Goal: Information Seeking & Learning: Learn about a topic

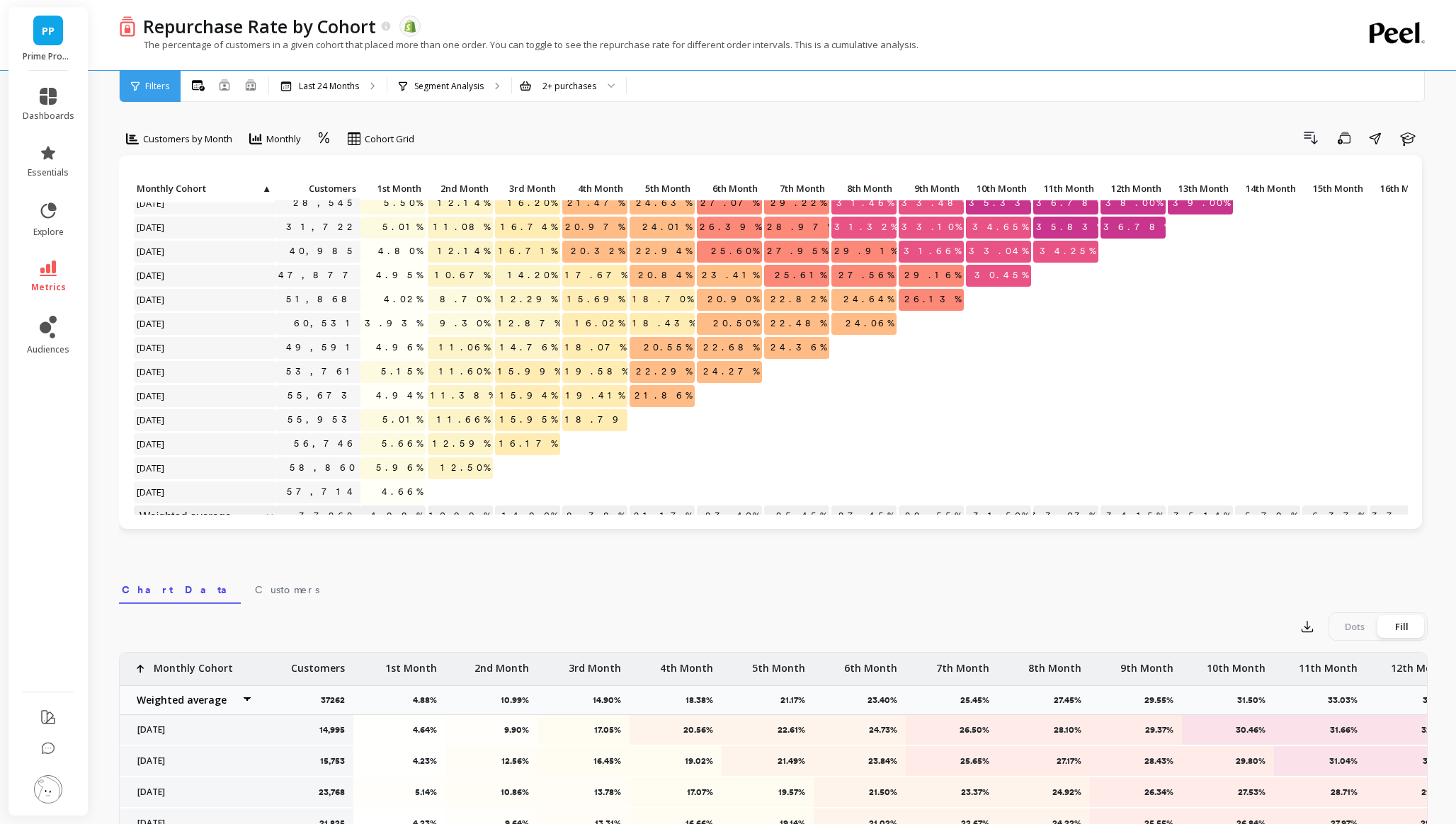
scroll to position [290, 0]
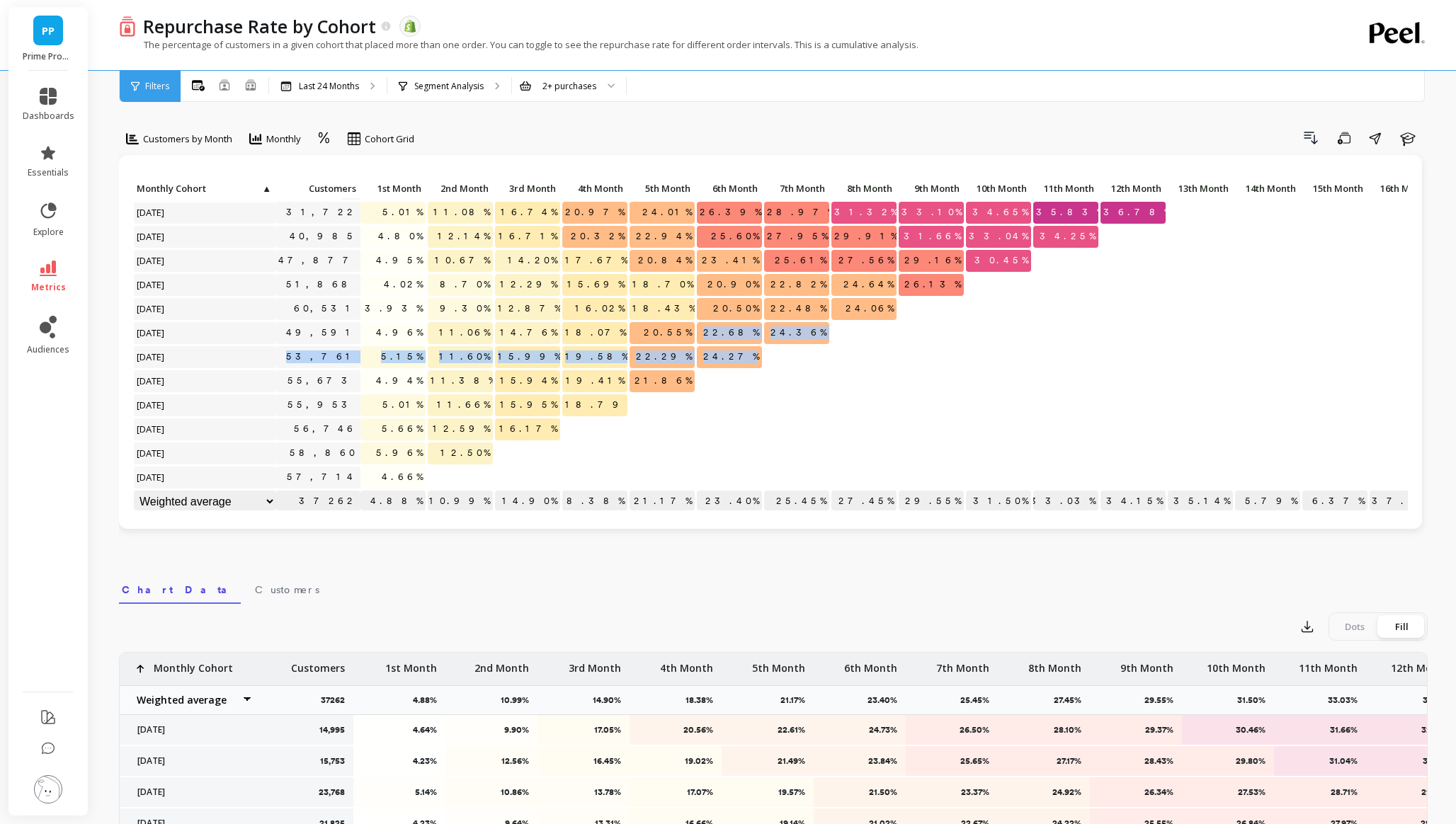
drag, startPoint x: 727, startPoint y: 332, endPoint x: 766, endPoint y: 362, distance: 49.2
click at [766, 362] on div "Click to create an audience 26,157 4.57% 11.19% 15.50% 19.99% 24.37% 27.14% 29.…" at bounding box center [942, 201] width 1618 height 626
click at [766, 362] on div at bounding box center [796, 357] width 65 height 22
drag, startPoint x: 726, startPoint y: 332, endPoint x: 760, endPoint y: 362, distance: 45.3
click at [760, 362] on div "Click to create an audience 26,157 4.57% 11.19% 15.50% 19.99% 24.37% 27.14% 29.…" at bounding box center [942, 201] width 1618 height 626
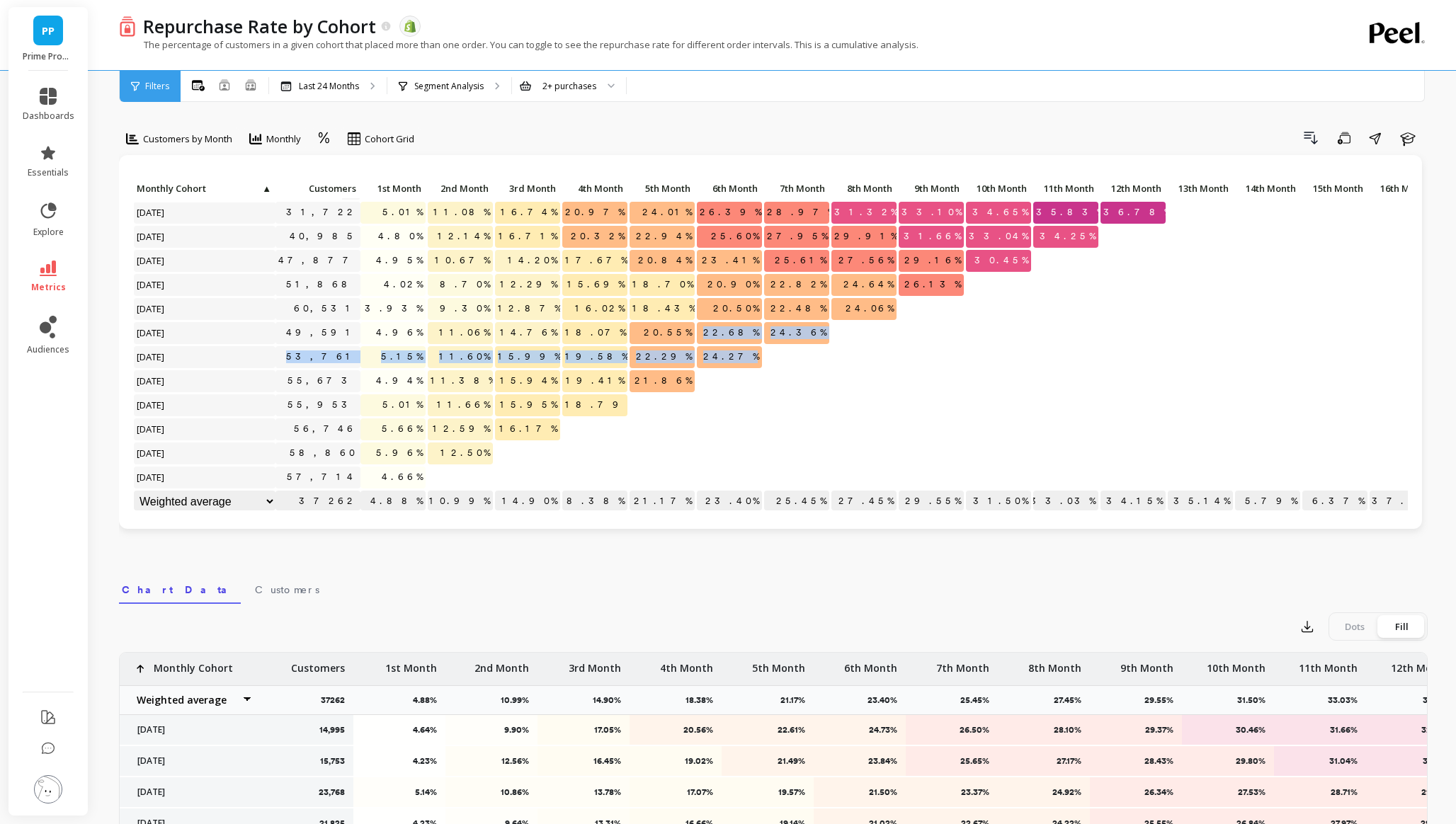
click at [760, 362] on span "24.27%" at bounding box center [731, 356] width 61 height 21
drag, startPoint x: 661, startPoint y: 356, endPoint x: 695, endPoint y: 357, distance: 34.0
click at [695, 357] on div "22.29%" at bounding box center [662, 358] width 67 height 24
click at [706, 373] on p at bounding box center [729, 375] width 65 height 10
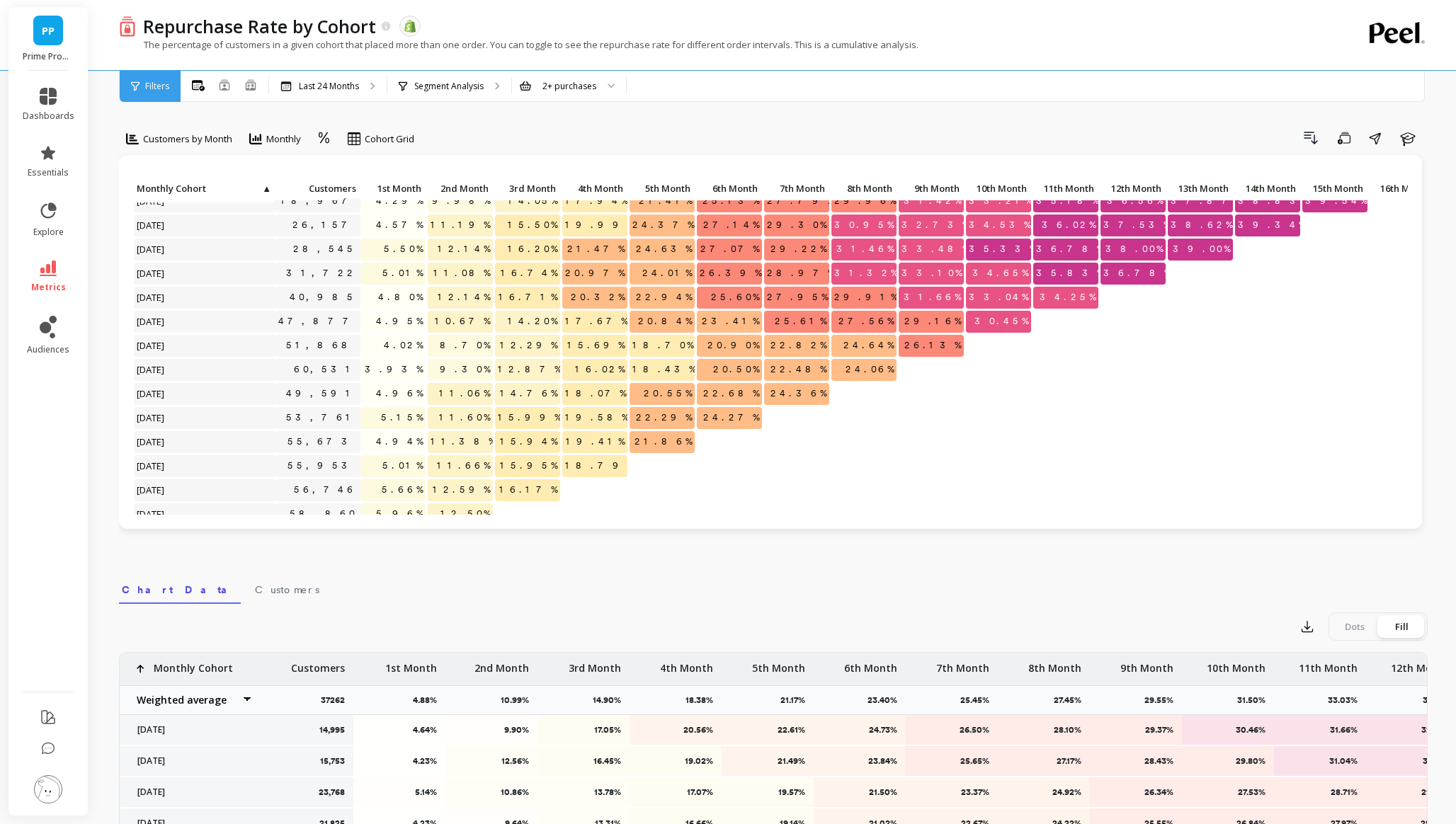
scroll to position [210, 0]
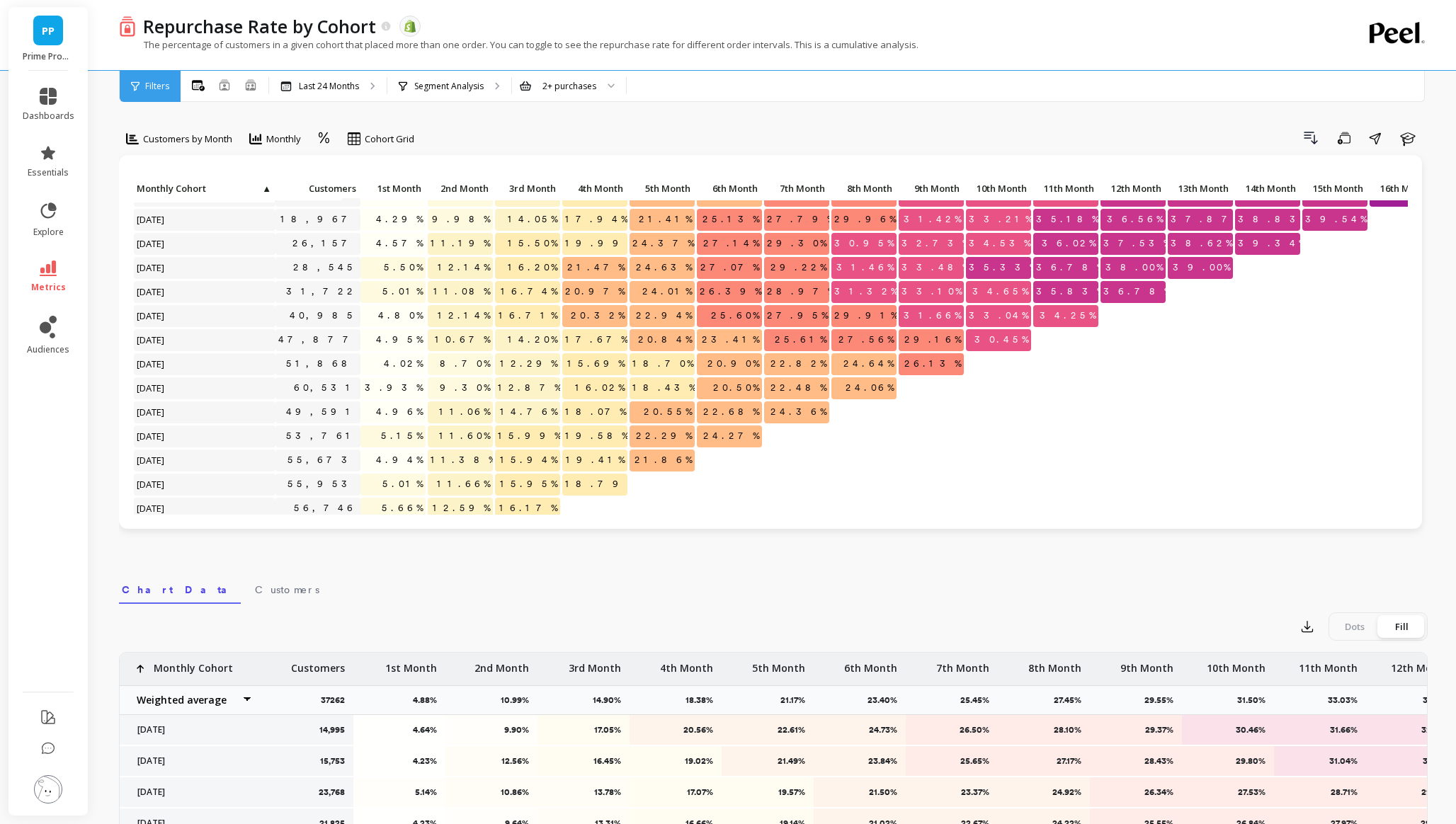
click at [431, 277] on p "12.14%" at bounding box center [459, 267] width 65 height 21
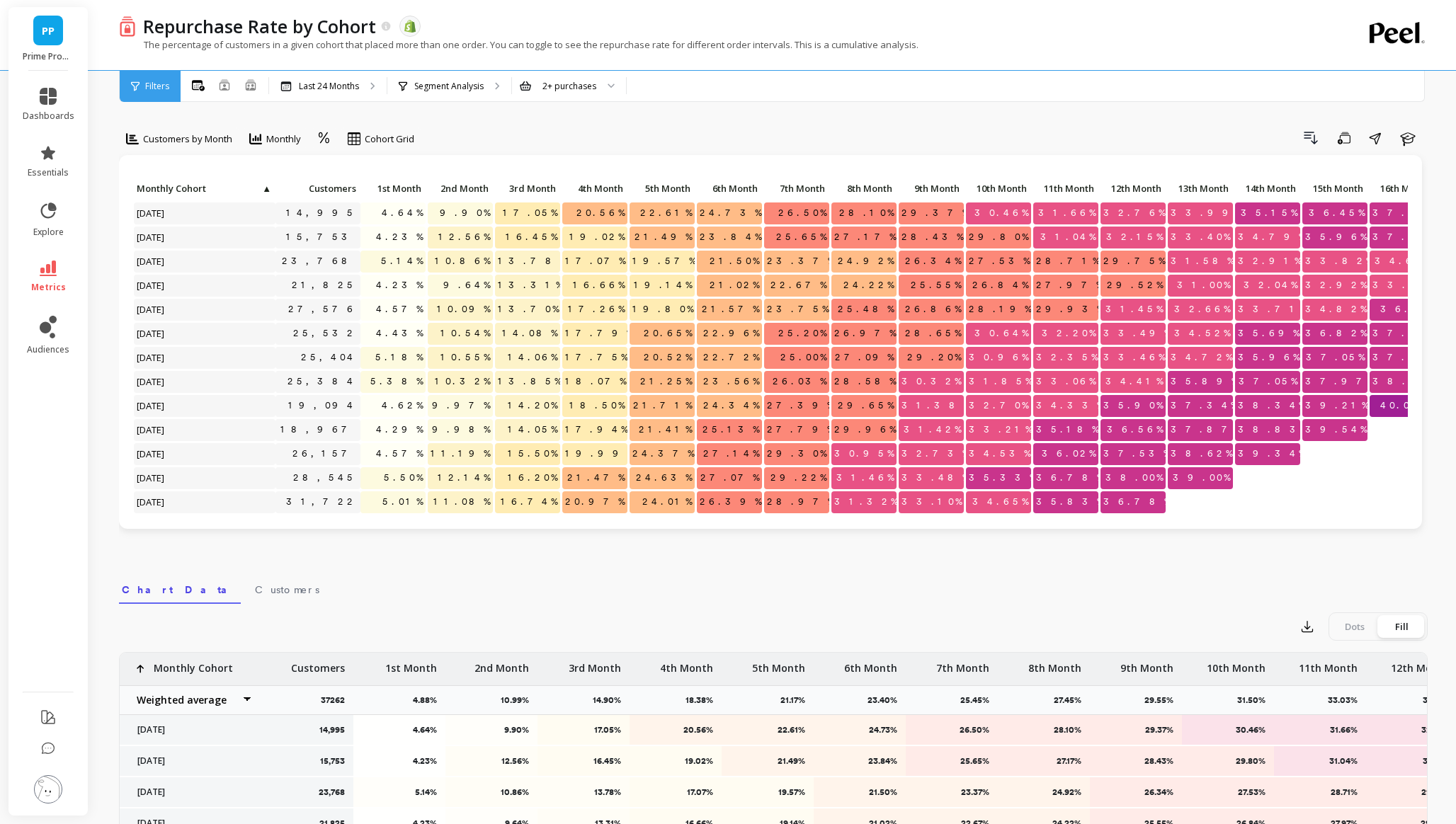
scroll to position [290, 0]
